Goal: Transaction & Acquisition: Subscribe to service/newsletter

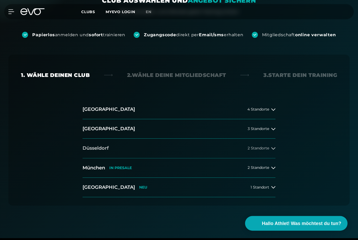
click at [270, 148] on div "2 Standorte" at bounding box center [262, 148] width 28 height 4
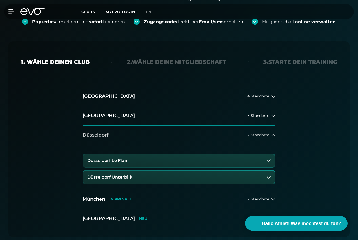
scroll to position [96, 0]
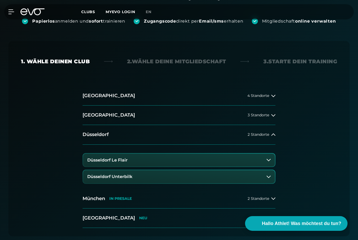
click at [265, 154] on button "Düsseldorf Le Flair" at bounding box center [179, 159] width 192 height 13
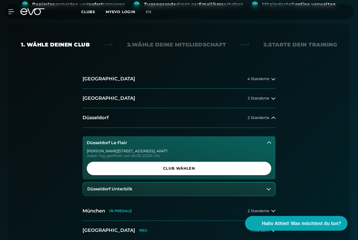
scroll to position [115, 0]
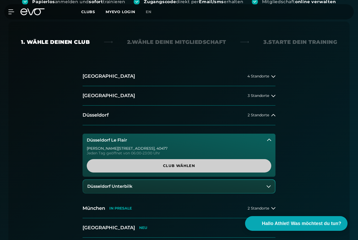
click at [248, 166] on span "Club wählen" at bounding box center [179, 166] width 172 height 6
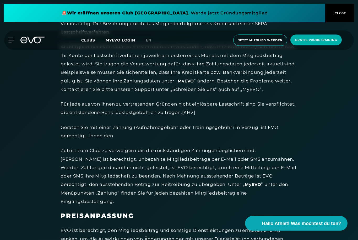
scroll to position [1597, 0]
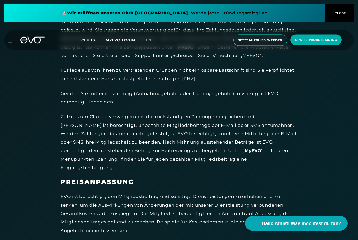
click at [335, 14] on span "CLOSE" at bounding box center [339, 13] width 13 height 5
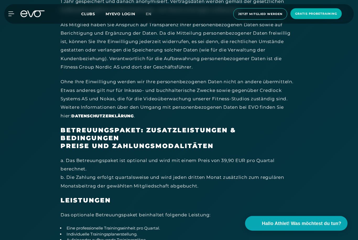
scroll to position [2989, 0]
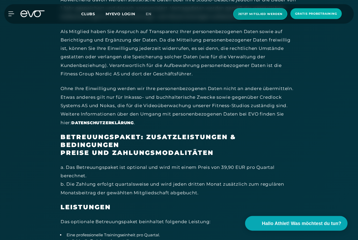
click at [271, 16] on span "Jetzt Mitglied werden" at bounding box center [260, 14] width 44 height 4
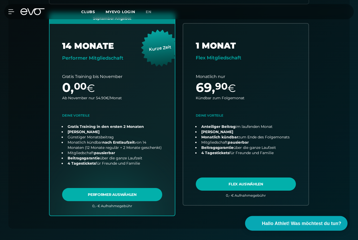
scroll to position [198, 0]
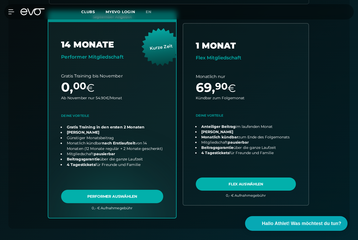
click at [138, 195] on link "choose plan" at bounding box center [112, 114] width 128 height 206
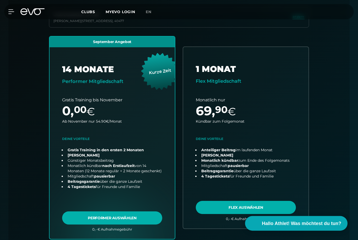
scroll to position [174, 0]
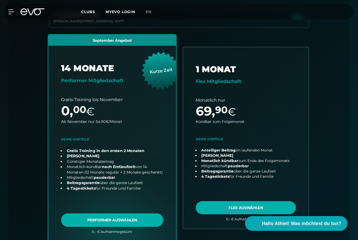
click at [86, 213] on link "choose plan" at bounding box center [112, 138] width 128 height 206
